Goal: Communication & Community: Answer question/provide support

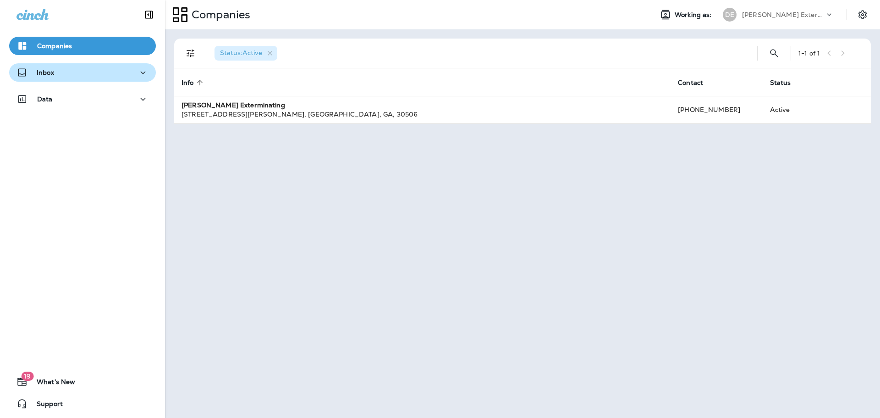
click at [137, 74] on icon "button" at bounding box center [142, 72] width 11 height 11
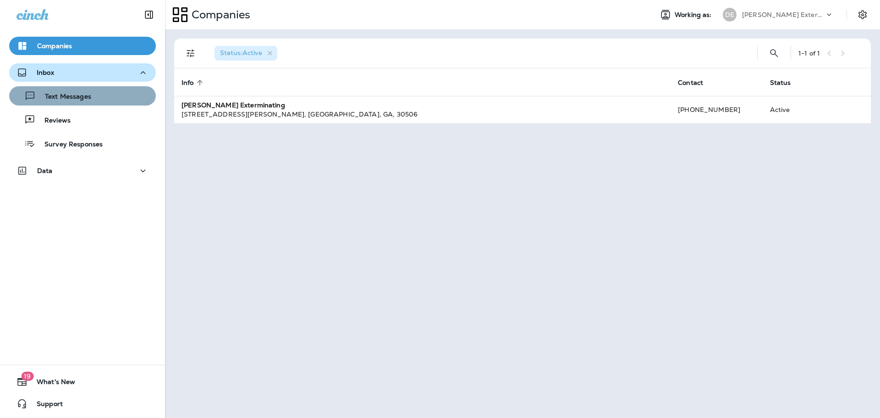
click at [95, 95] on div "Text Messages" at bounding box center [82, 96] width 139 height 14
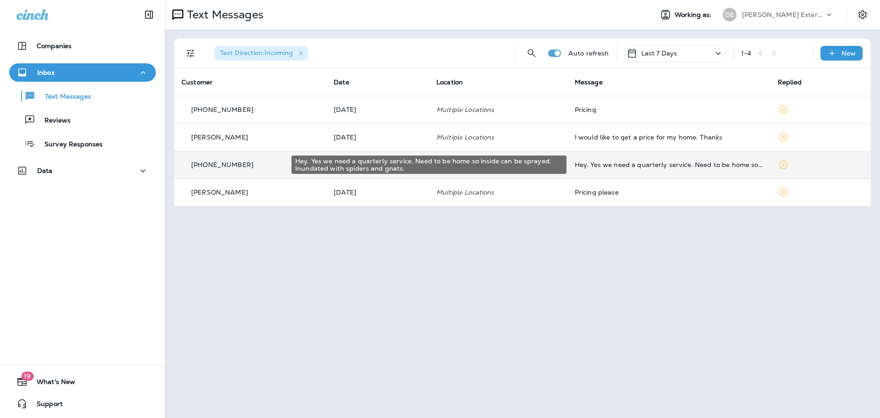
click at [583, 166] on div "Hey. Yes we need a quarterly service. Need to be home so inside can be sprayed.…" at bounding box center [669, 164] width 188 height 7
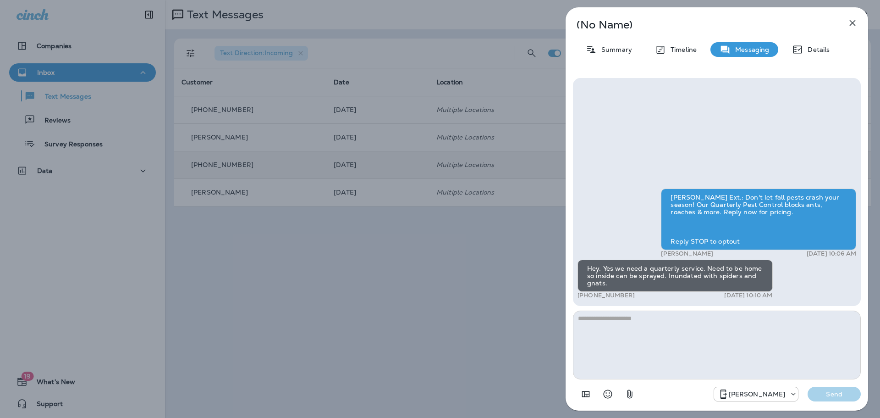
click at [846, 17] on button "button" at bounding box center [852, 23] width 18 height 18
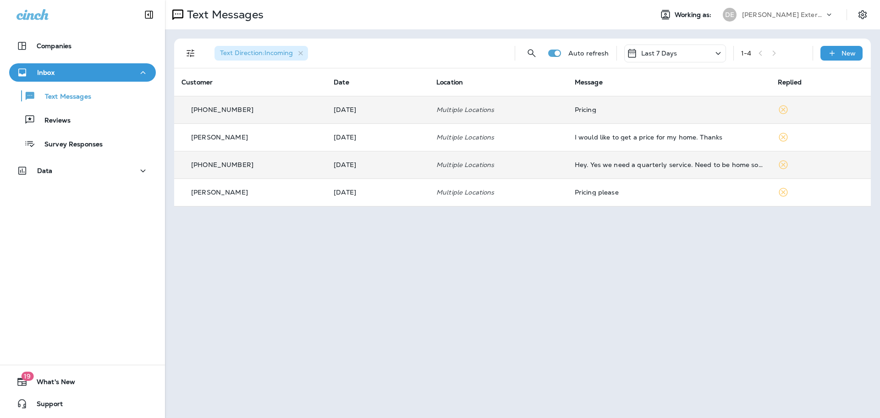
click at [203, 111] on p "[PHONE_NUMBER]" at bounding box center [222, 109] width 62 height 7
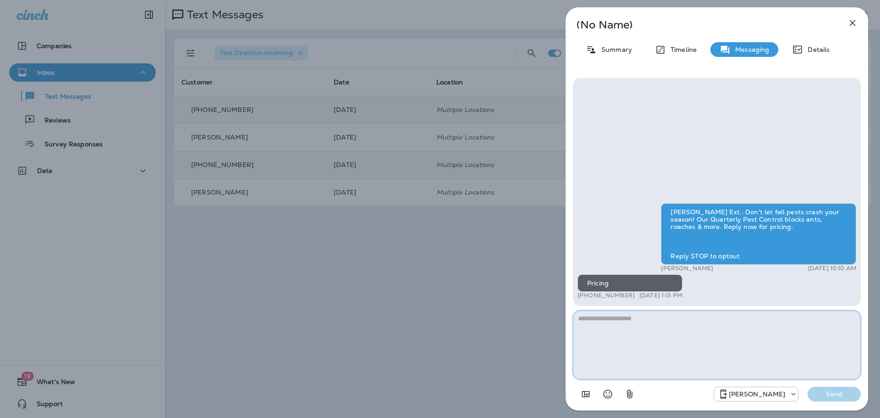
click at [631, 329] on textarea at bounding box center [717, 344] width 288 height 69
drag, startPoint x: 576, startPoint y: 317, endPoint x: 827, endPoint y: 319, distance: 251.2
click at [830, 317] on textarea "**********" at bounding box center [717, 344] width 288 height 69
type textarea "**********"
click at [820, 394] on p "Send" at bounding box center [834, 394] width 38 height 8
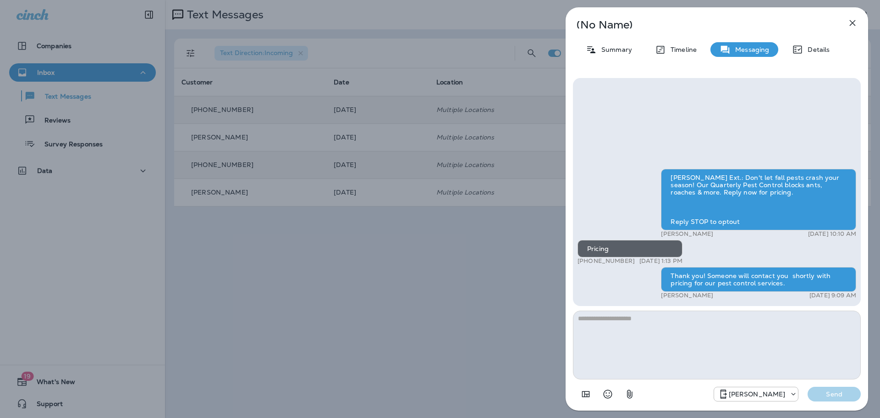
click at [851, 23] on icon "button" at bounding box center [852, 22] width 11 height 11
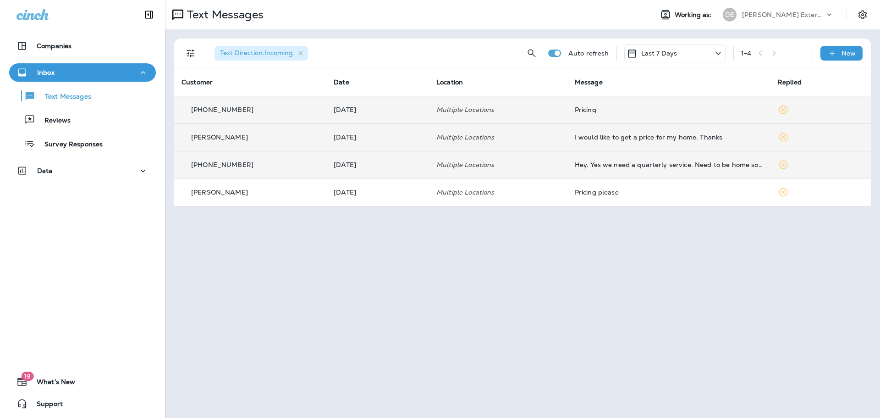
click at [205, 139] on p "[PERSON_NAME]" at bounding box center [219, 136] width 57 height 7
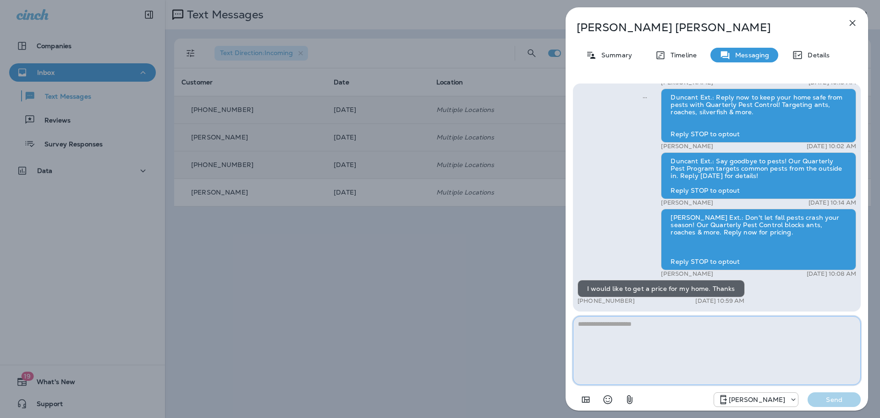
click at [588, 324] on textarea at bounding box center [717, 350] width 288 height 69
paste textarea "**********"
type textarea "*"
type textarea "**********"
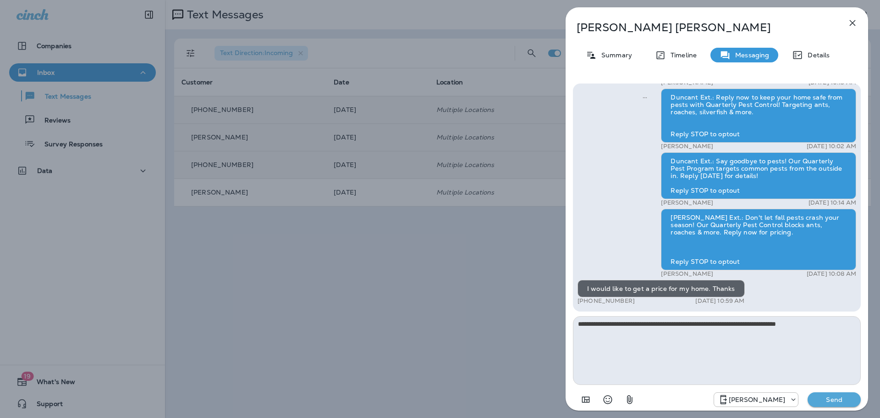
click at [823, 399] on p "Send" at bounding box center [834, 399] width 38 height 8
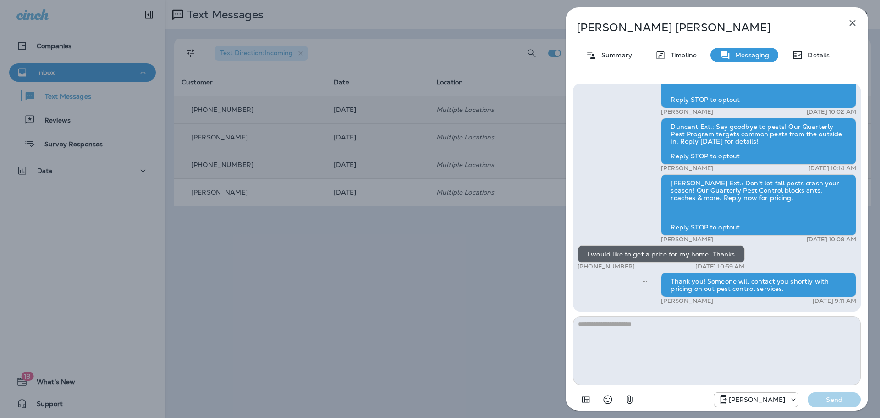
click at [851, 19] on icon "button" at bounding box center [852, 22] width 11 height 11
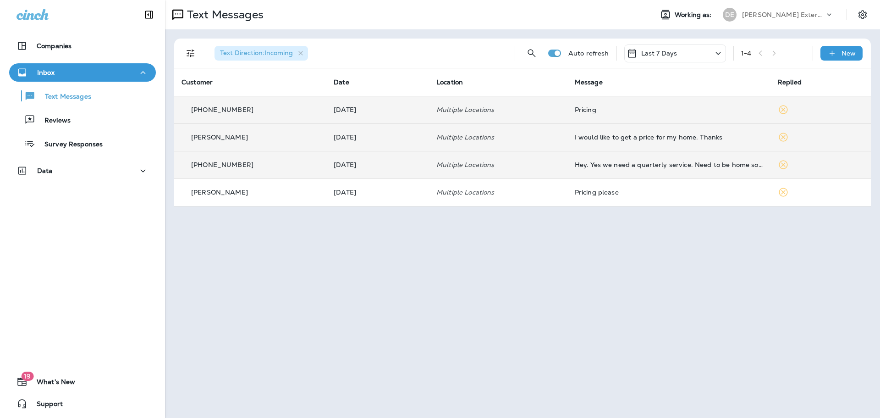
click at [211, 166] on p "[PHONE_NUMBER]" at bounding box center [222, 164] width 62 height 7
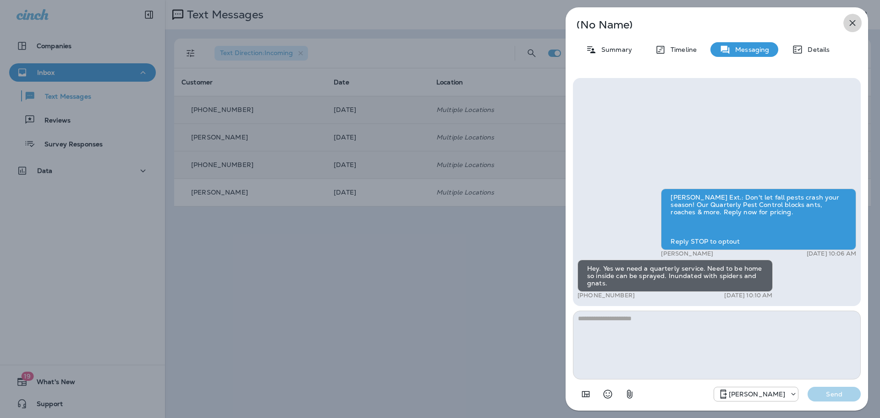
click at [850, 23] on icon "button" at bounding box center [852, 22] width 11 height 11
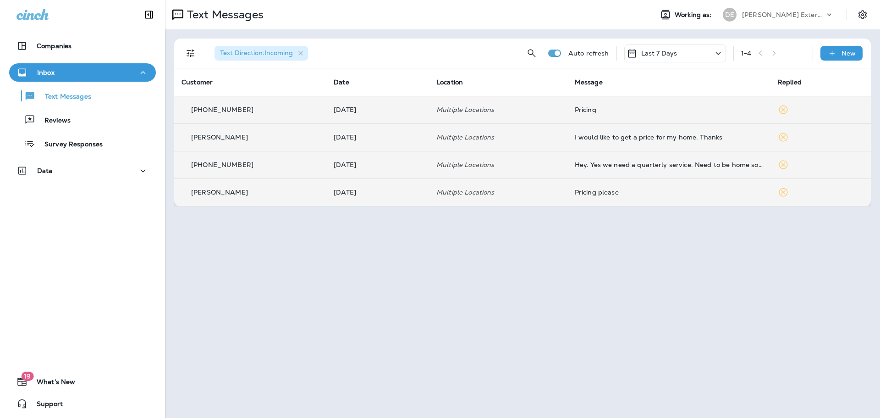
click at [575, 191] on div "Pricing please" at bounding box center [669, 191] width 188 height 7
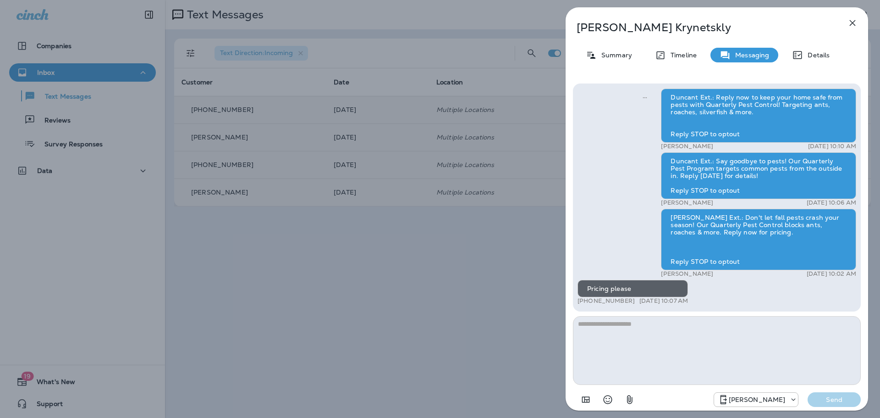
click at [853, 23] on icon "button" at bounding box center [853, 23] width 6 height 6
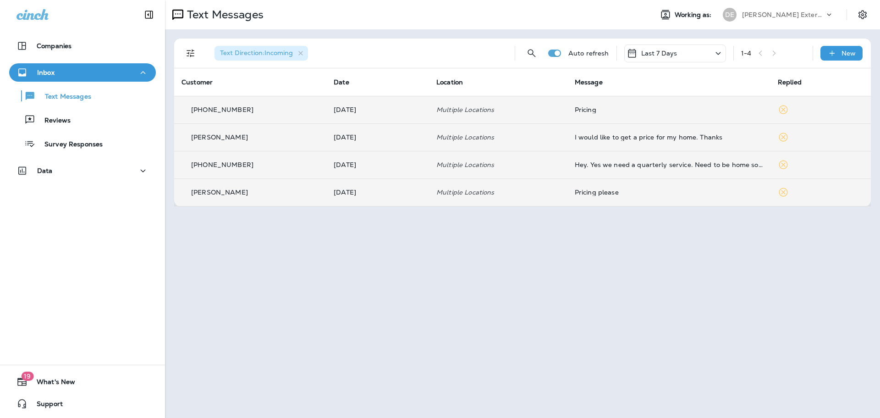
drag, startPoint x: 260, startPoint y: 192, endPoint x: 187, endPoint y: 192, distance: 72.9
click at [187, 192] on div "[PERSON_NAME]" at bounding box center [249, 192] width 137 height 10
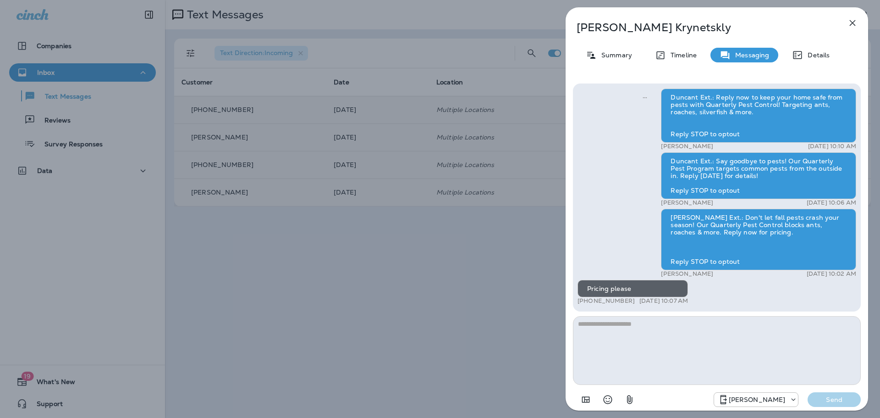
drag, startPoint x: 628, startPoint y: 299, endPoint x: 619, endPoint y: 299, distance: 9.2
click at [619, 299] on p "[PHONE_NUMBER]" at bounding box center [605, 300] width 57 height 7
click at [629, 301] on div "+1 (919) 323-0166 [DATE] 10:07 AM" at bounding box center [632, 300] width 110 height 7
drag, startPoint x: 632, startPoint y: 299, endPoint x: 587, endPoint y: 303, distance: 45.6
click at [587, 303] on div "+1 (919) 323-0166 [DATE] 10:07 AM" at bounding box center [632, 300] width 110 height 7
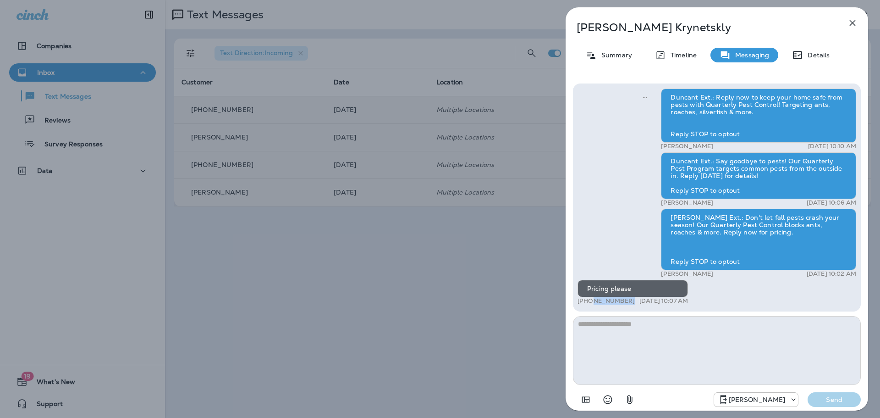
copy p "919) 323-0166"
click at [610, 340] on textarea at bounding box center [717, 350] width 288 height 69
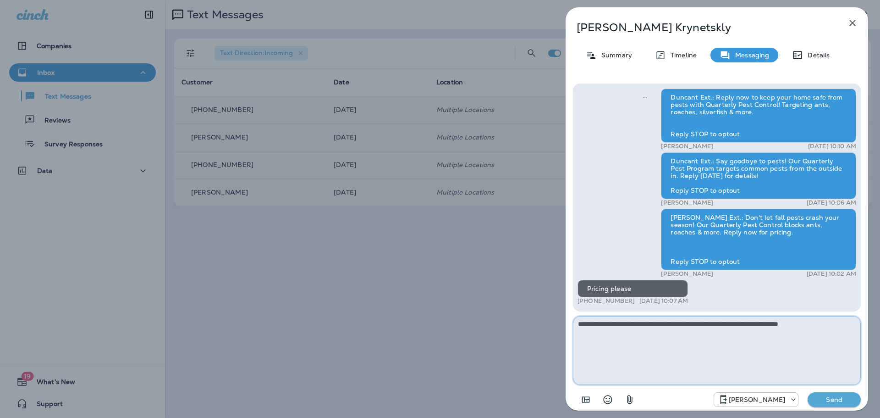
type textarea "**********"
click at [824, 399] on p "Send" at bounding box center [834, 399] width 38 height 8
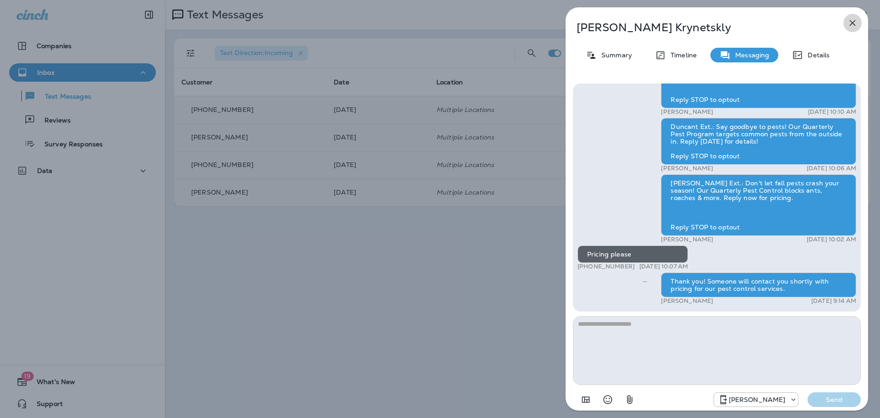
click at [849, 21] on icon "button" at bounding box center [852, 22] width 11 height 11
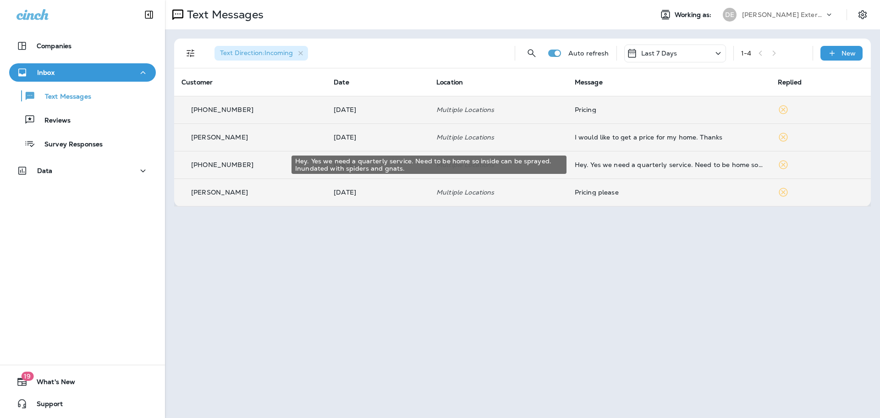
click at [632, 161] on div "Hey. Yes we need a quarterly service. Need to be home so inside can be sprayed.…" at bounding box center [669, 164] width 188 height 7
